Goal: Task Accomplishment & Management: Manage account settings

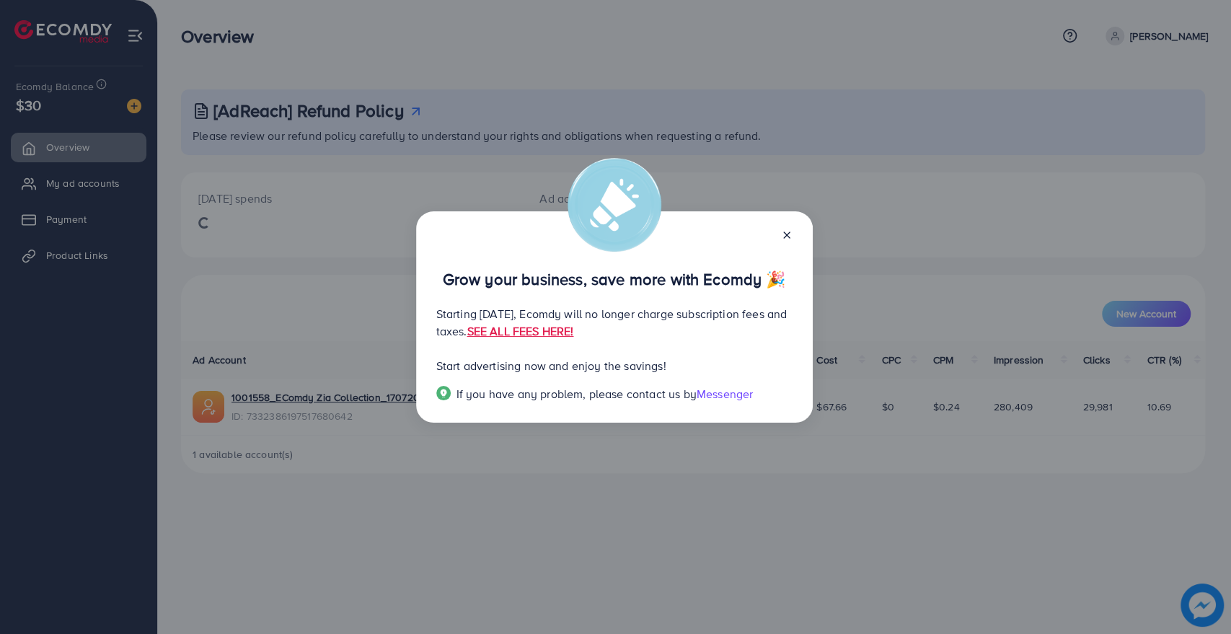
click at [785, 240] on icon at bounding box center [787, 235] width 12 height 12
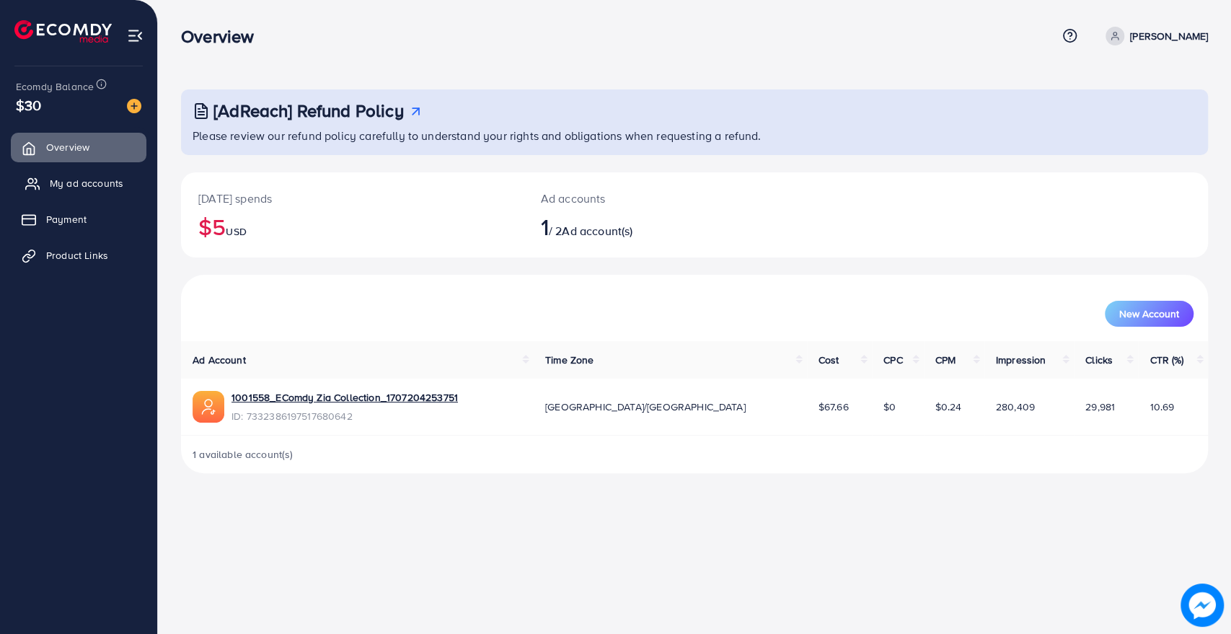
click at [71, 179] on span "My ad accounts" at bounding box center [87, 183] width 74 height 14
